Goal: Information Seeking & Learning: Learn about a topic

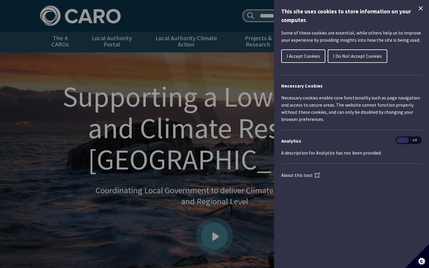
click at [421, 10] on icon "Close Cookie Control" at bounding box center [420, 8] width 7 height 7
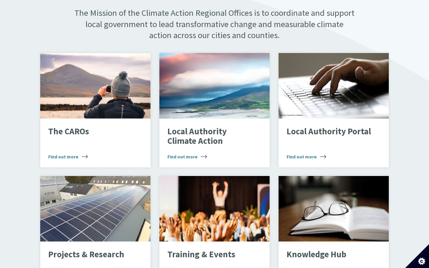
scroll to position [361, 0]
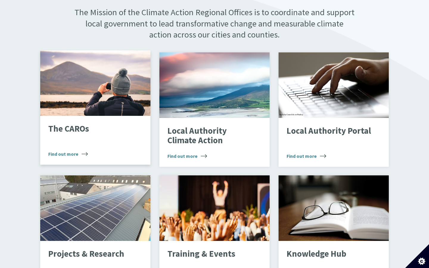
click at [63, 152] on div "The CAROs Find out more" at bounding box center [95, 140] width 110 height 49
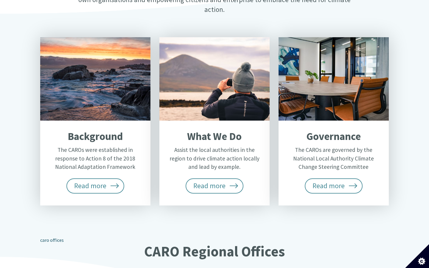
scroll to position [288, 0]
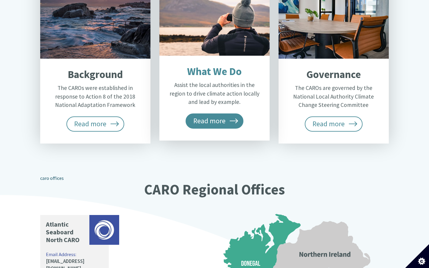
click at [227, 114] on span "Read more" at bounding box center [215, 121] width 58 height 15
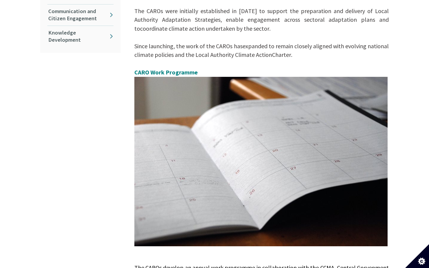
scroll to position [263, 0]
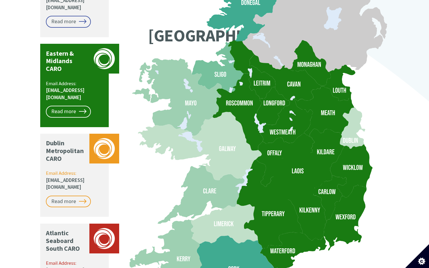
scroll to position [551, 0]
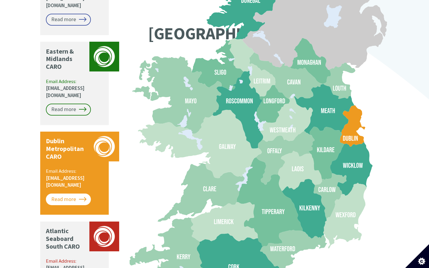
click at [70, 194] on link "Read more" at bounding box center [68, 200] width 45 height 12
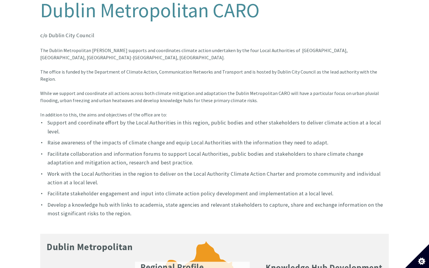
scroll to position [148, 0]
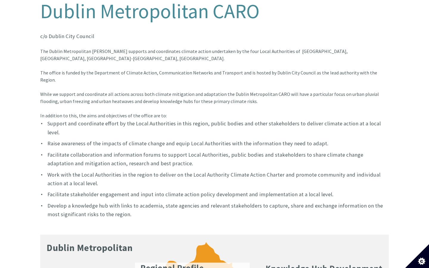
click at [52, 91] on font "While we support and coordinate all actions across both climate mitigation and …" at bounding box center [209, 104] width 339 height 27
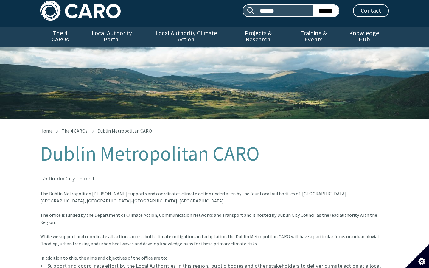
scroll to position [4, 0]
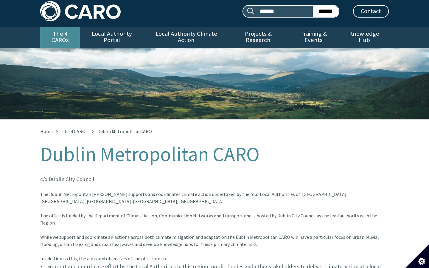
click at [62, 28] on link "The 4 CAROs" at bounding box center [60, 37] width 40 height 21
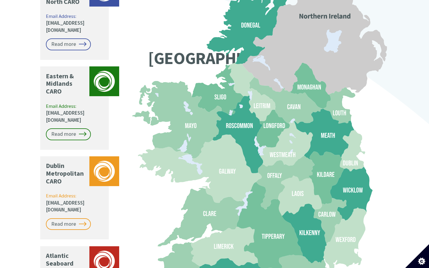
scroll to position [527, 0]
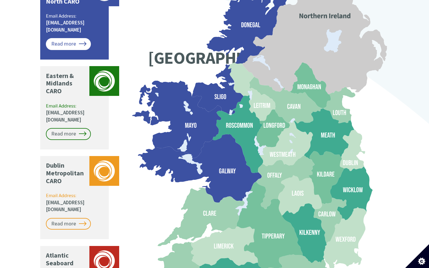
click at [78, 38] on link "Read more" at bounding box center [68, 44] width 45 height 12
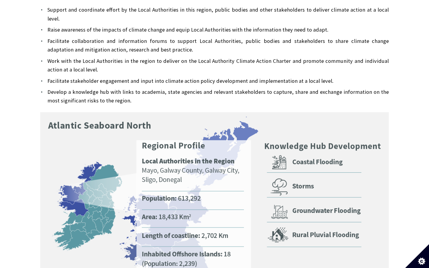
scroll to position [354, 0]
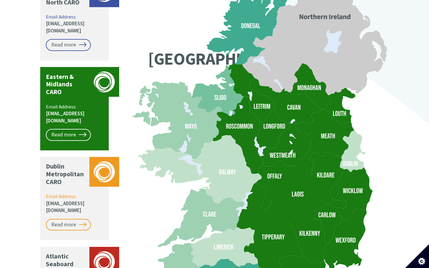
scroll to position [525, 0]
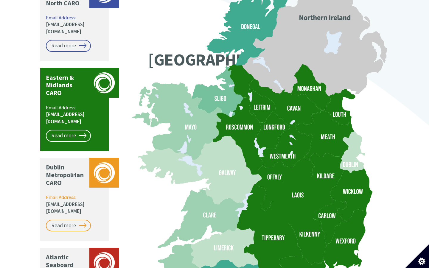
click at [65, 104] on p "Email Address: caro@kildarecoco.ie" at bounding box center [75, 114] width 58 height 21
click at [66, 130] on link "Read more" at bounding box center [68, 136] width 45 height 12
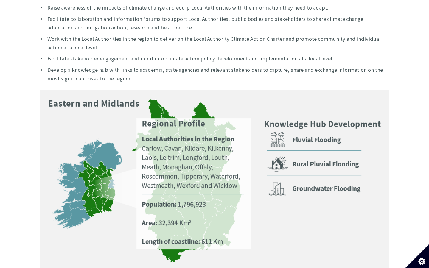
scroll to position [380, 0]
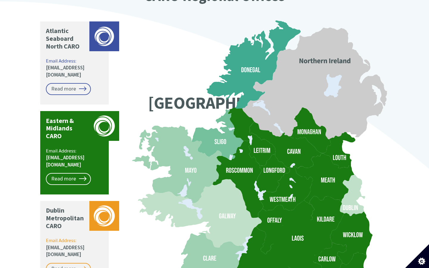
scroll to position [474, 0]
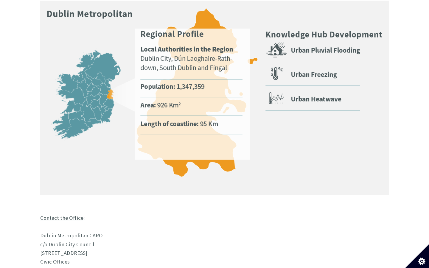
scroll to position [382, 0]
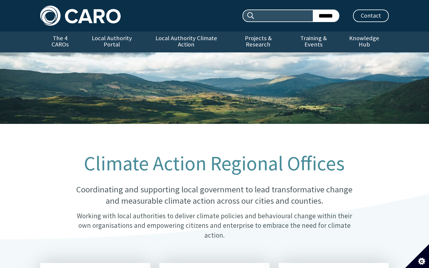
scroll to position [479, 0]
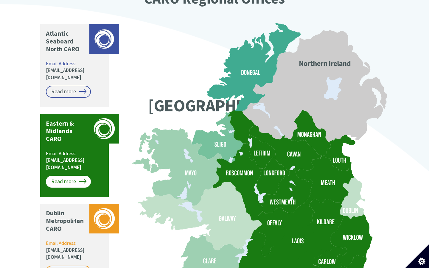
click at [63, 176] on link "Read more" at bounding box center [68, 182] width 45 height 12
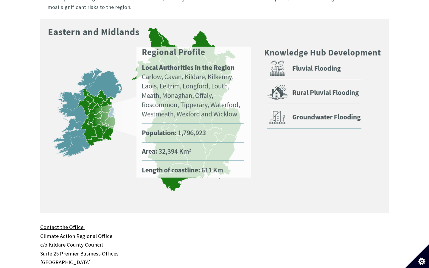
scroll to position [369, 0]
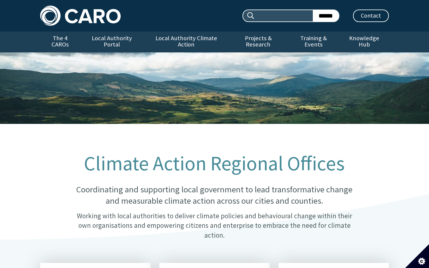
scroll to position [479, 0]
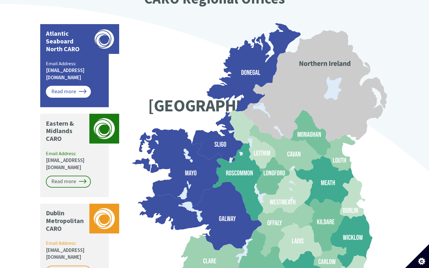
click at [72, 86] on link "Read more" at bounding box center [68, 92] width 45 height 12
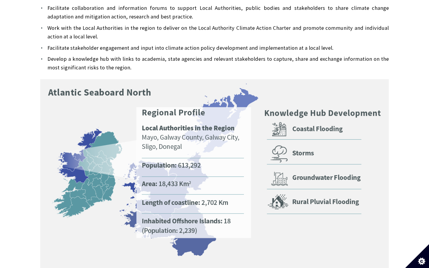
scroll to position [314, 0]
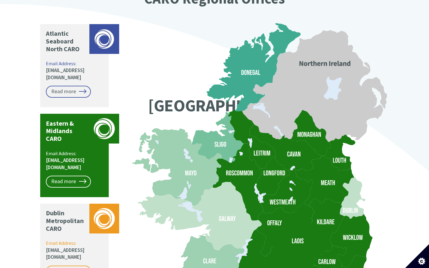
scroll to position [656, 0]
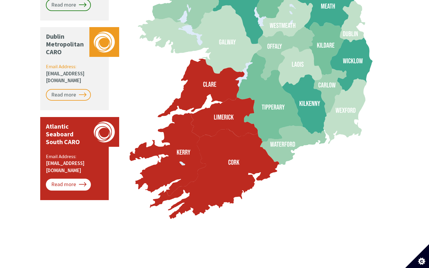
click at [66, 179] on link "Read more" at bounding box center [68, 185] width 45 height 12
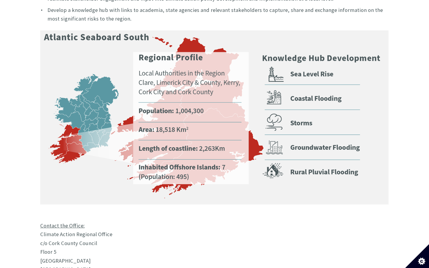
scroll to position [350, 0]
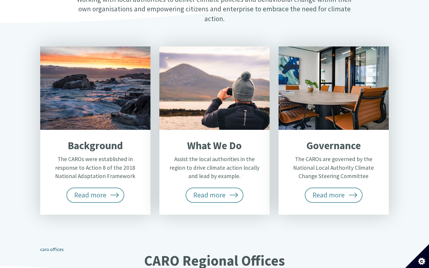
scroll to position [15, 0]
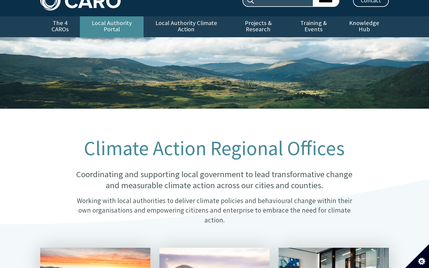
click at [128, 22] on link "Local Authority Portal" at bounding box center [112, 26] width 64 height 21
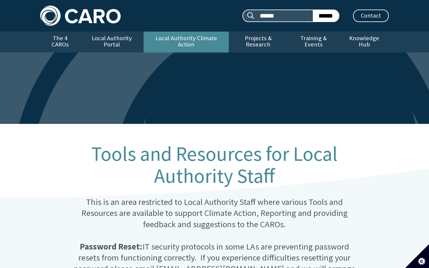
click at [190, 41] on link "Local Authority Climate Action" at bounding box center [186, 42] width 85 height 21
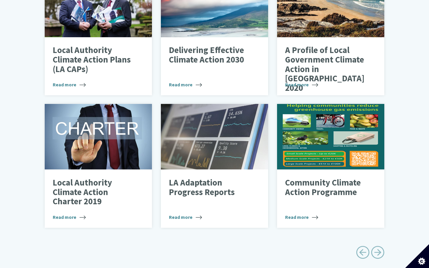
scroll to position [271, 0]
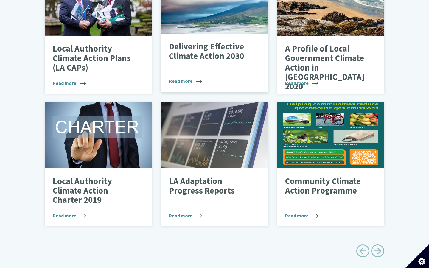
click at [176, 78] on span "Read more" at bounding box center [185, 81] width 33 height 7
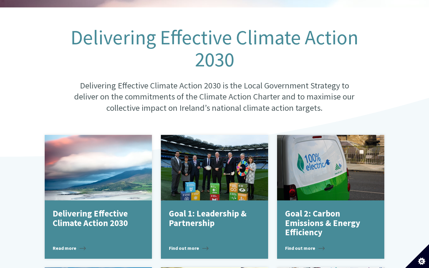
scroll to position [127, 0]
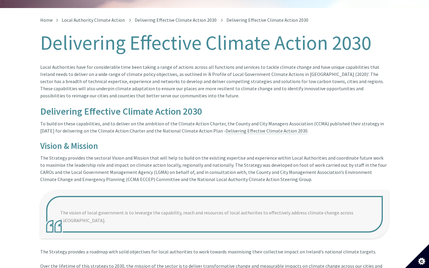
scroll to position [117, 0]
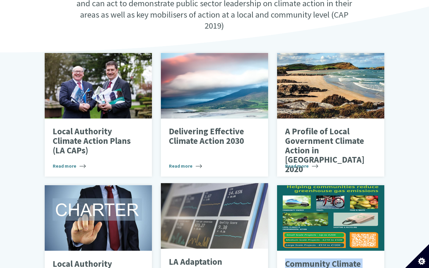
scroll to position [165, 0]
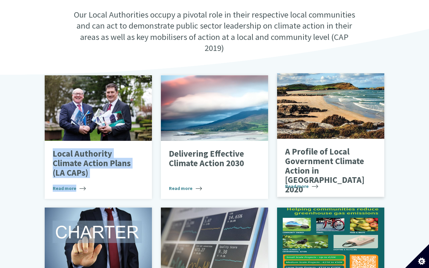
click at [315, 151] on p "A Profile of Local Government Climate Action in Ireland 2020" at bounding box center [326, 170] width 82 height 47
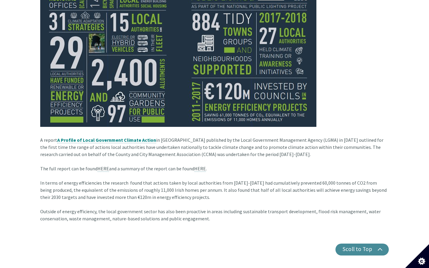
scroll to position [258, 0]
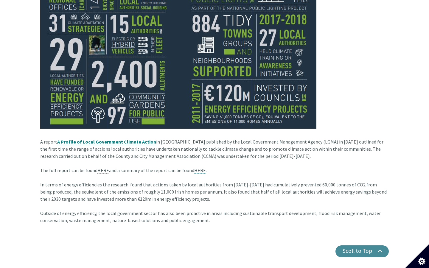
click at [145, 139] on strong "A Profile of Local Government Climate Action" at bounding box center [106, 142] width 99 height 6
